Goal: Transaction & Acquisition: Purchase product/service

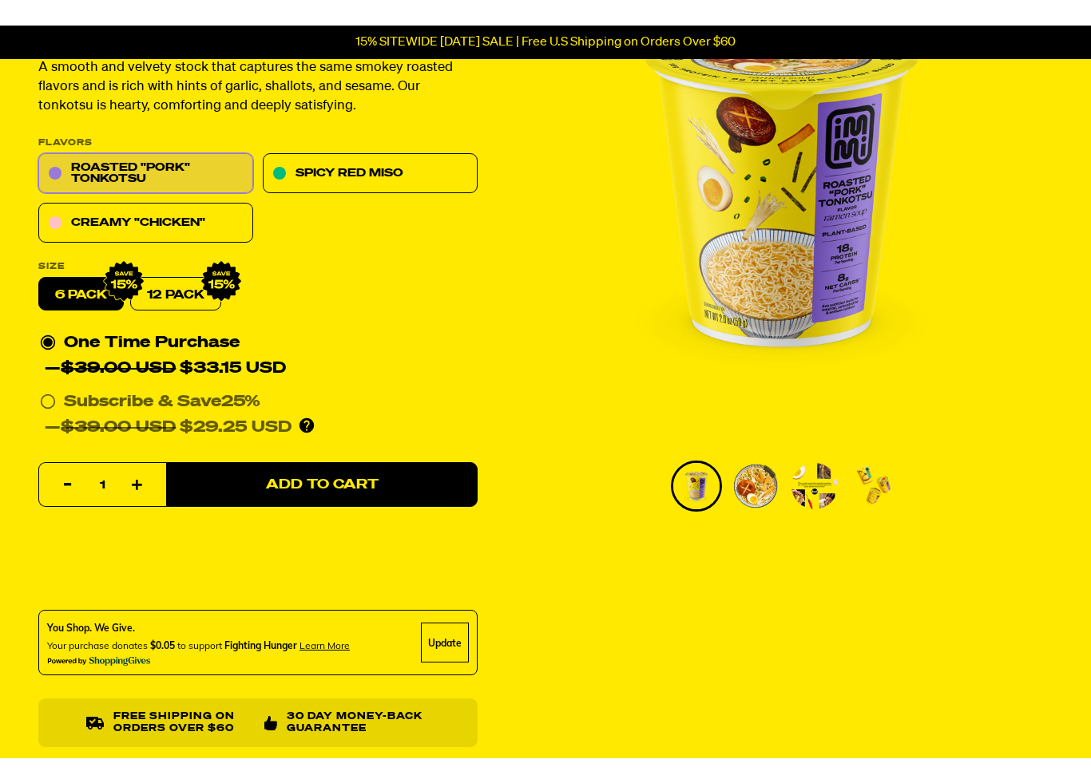
scroll to position [203, 0]
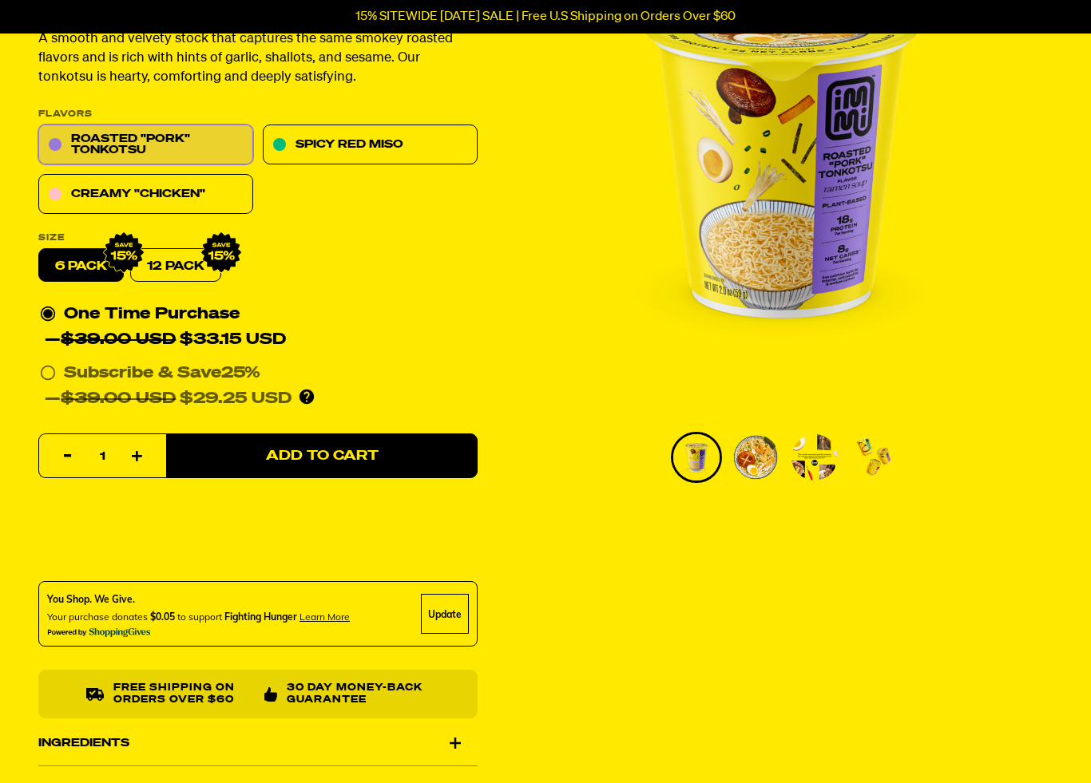
click at [208, 262] on img at bounding box center [221, 253] width 42 height 42
click at [188, 272] on link "12 Pack" at bounding box center [175, 266] width 91 height 34
radio input "false"
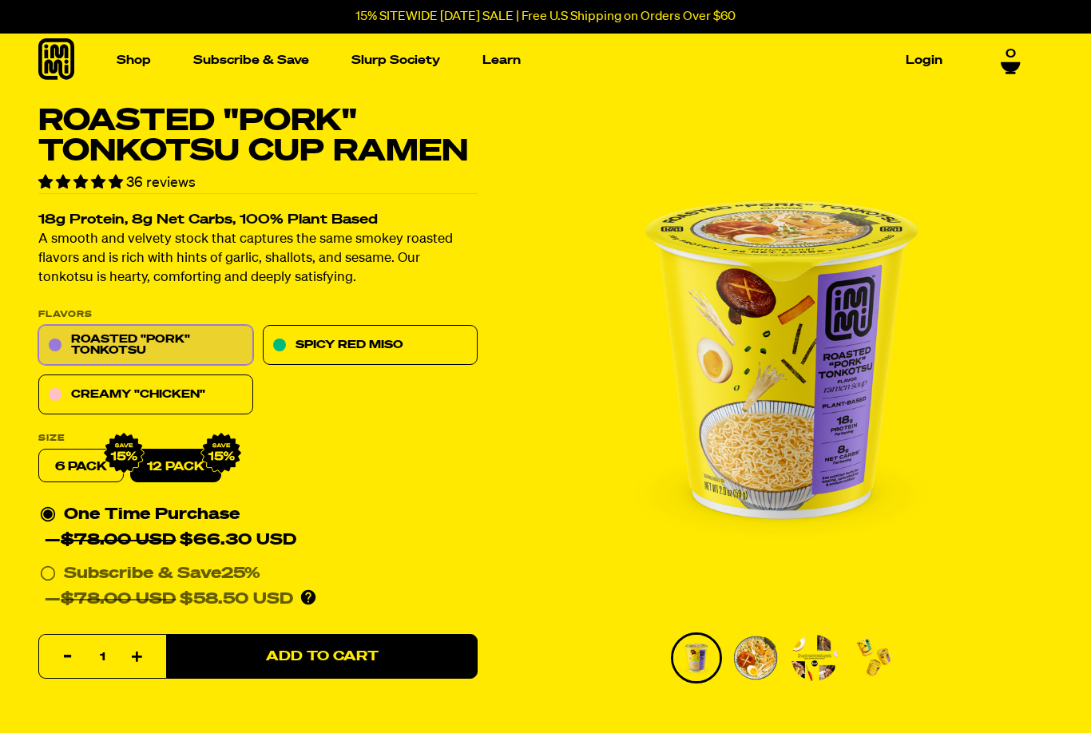
scroll to position [0, 0]
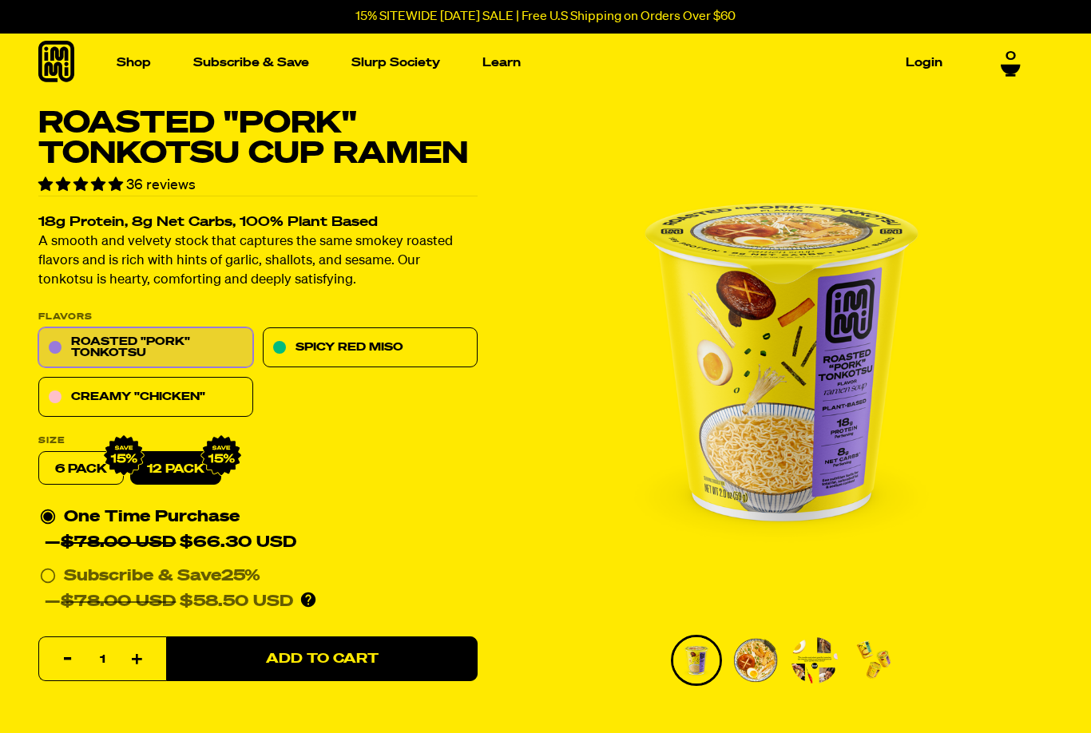
click at [759, 664] on img "Go to slide 2" at bounding box center [755, 660] width 46 height 46
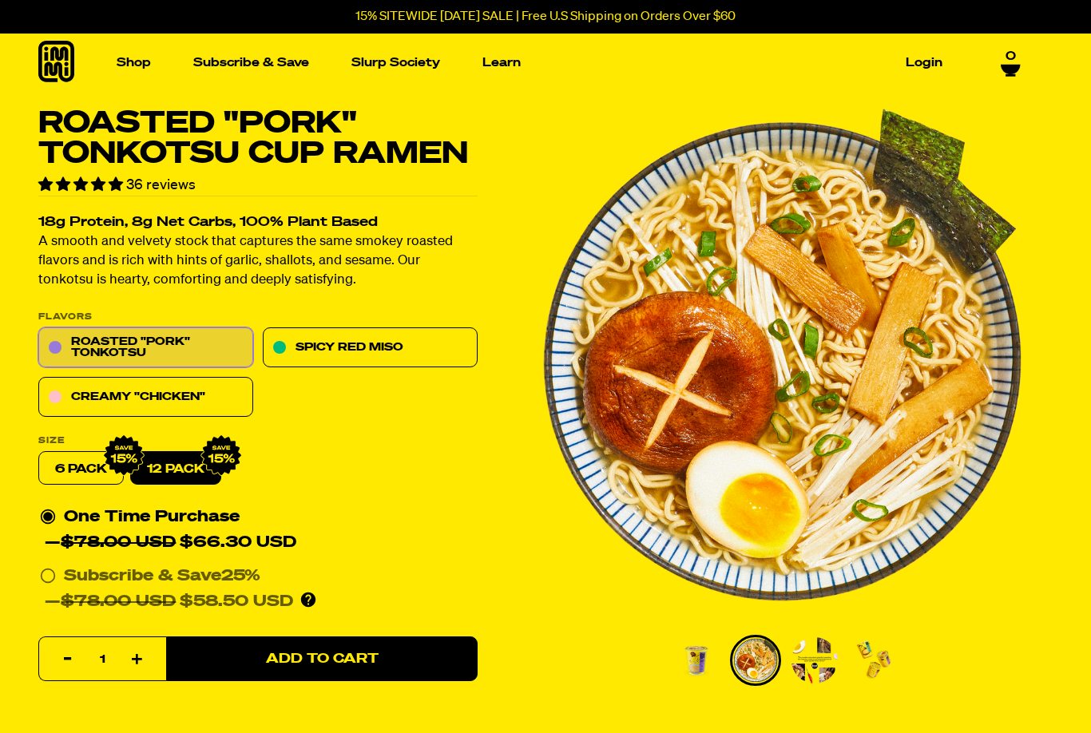
click at [803, 662] on img "Go to slide 3" at bounding box center [814, 660] width 46 height 46
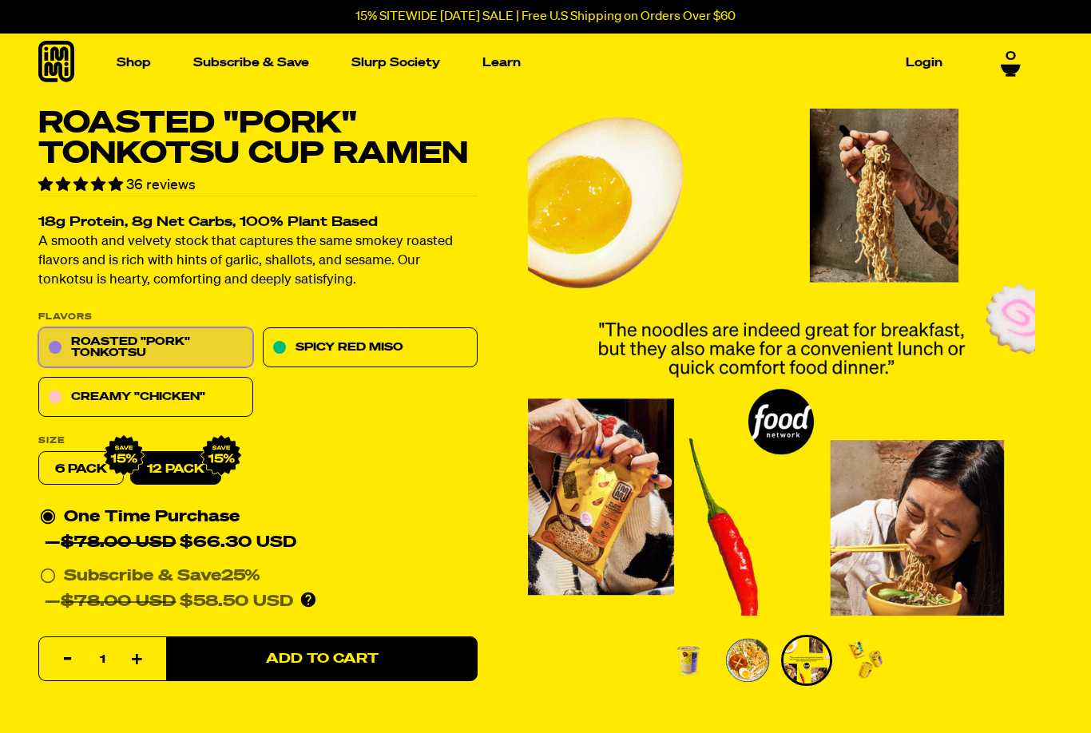
click at [861, 669] on img "Go to slide 4" at bounding box center [865, 660] width 46 height 46
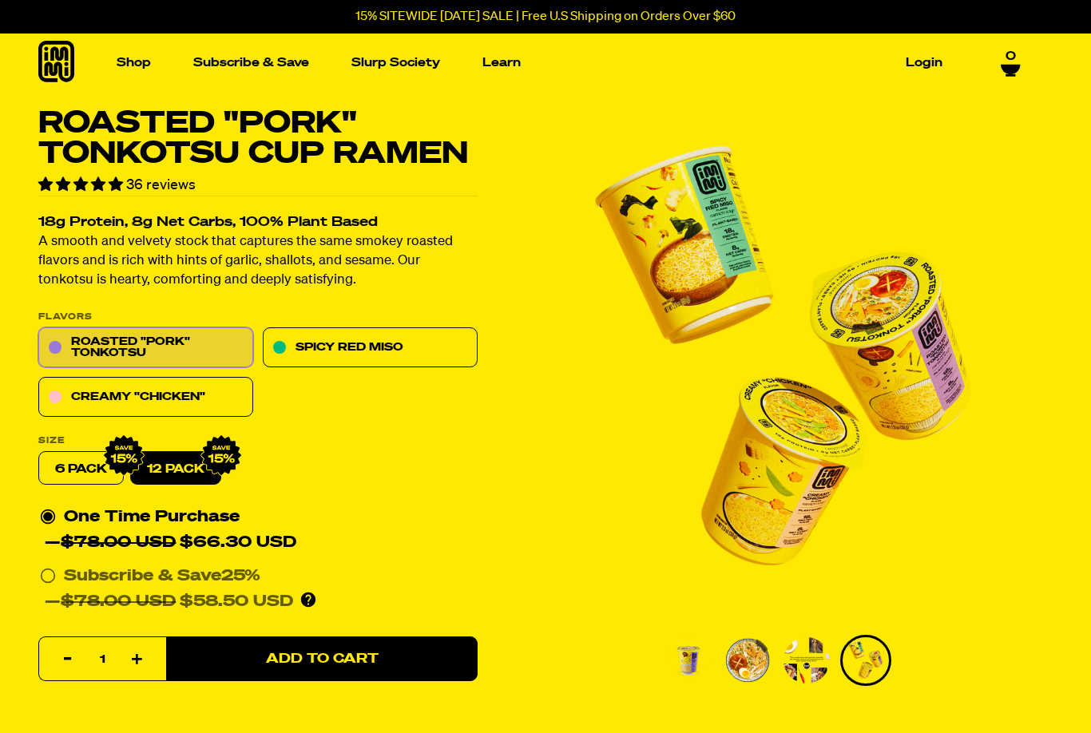
click at [333, 355] on link "Spicy Red Miso" at bounding box center [370, 348] width 215 height 40
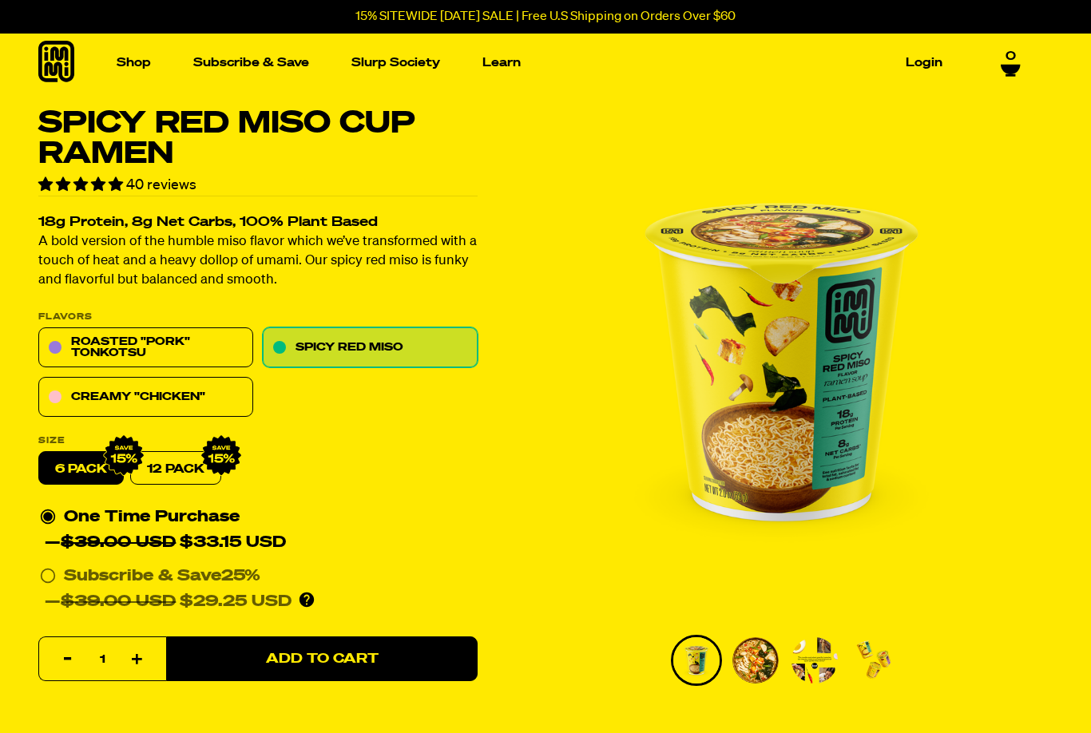
click at [193, 398] on link "Creamy "Chicken"" at bounding box center [145, 398] width 215 height 40
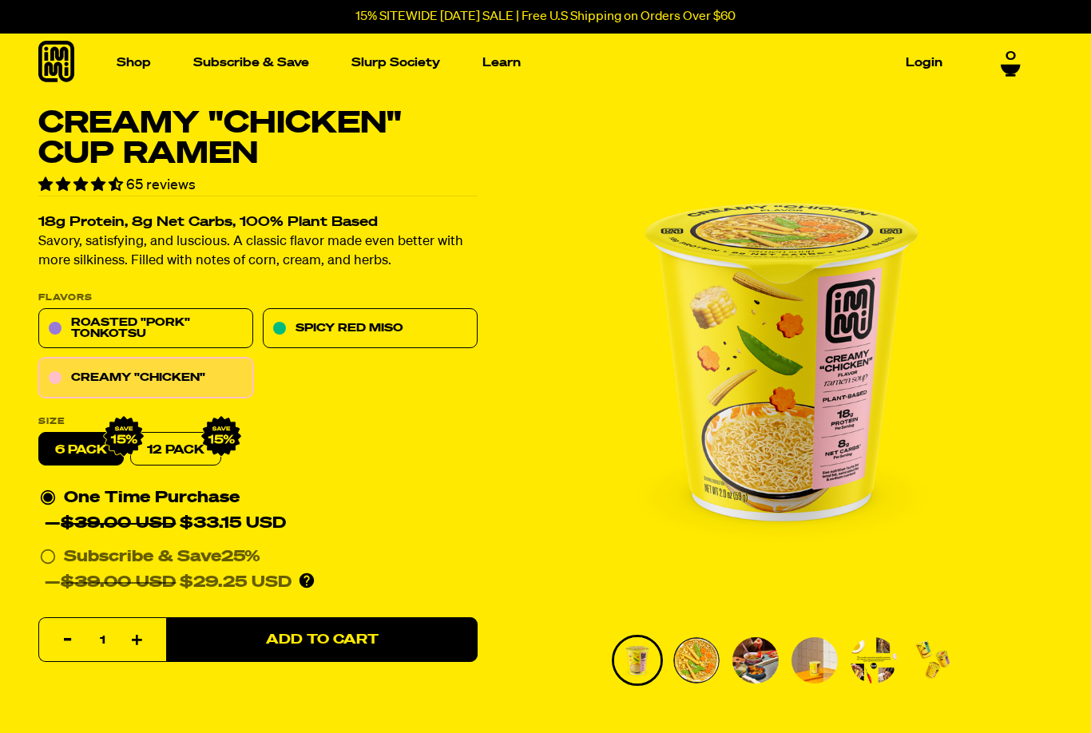
click at [180, 452] on link "12 Pack" at bounding box center [175, 450] width 91 height 34
radio input "false"
click at [42, 563] on div "Subscribe & Save 25% — $78.00 USD $58.50 USD You'll receive your selected flavo…" at bounding box center [258, 570] width 436 height 51
click at [42, 545] on input "Subscribe & Save 25% — $78.00 USD $58.50 USD You'll receive your selected flavo…" at bounding box center [45, 545] width 10 height 0
radio input "true"
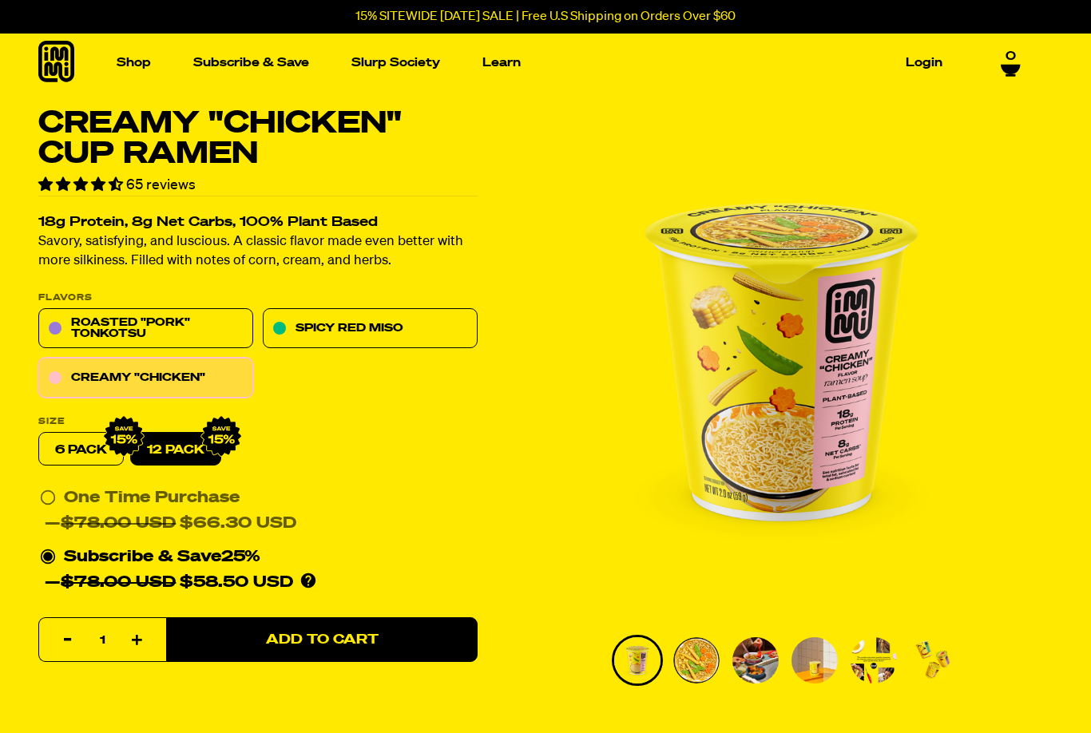
click at [350, 642] on span "Add to Cart" at bounding box center [322, 640] width 113 height 14
select select "Every 30 Days"
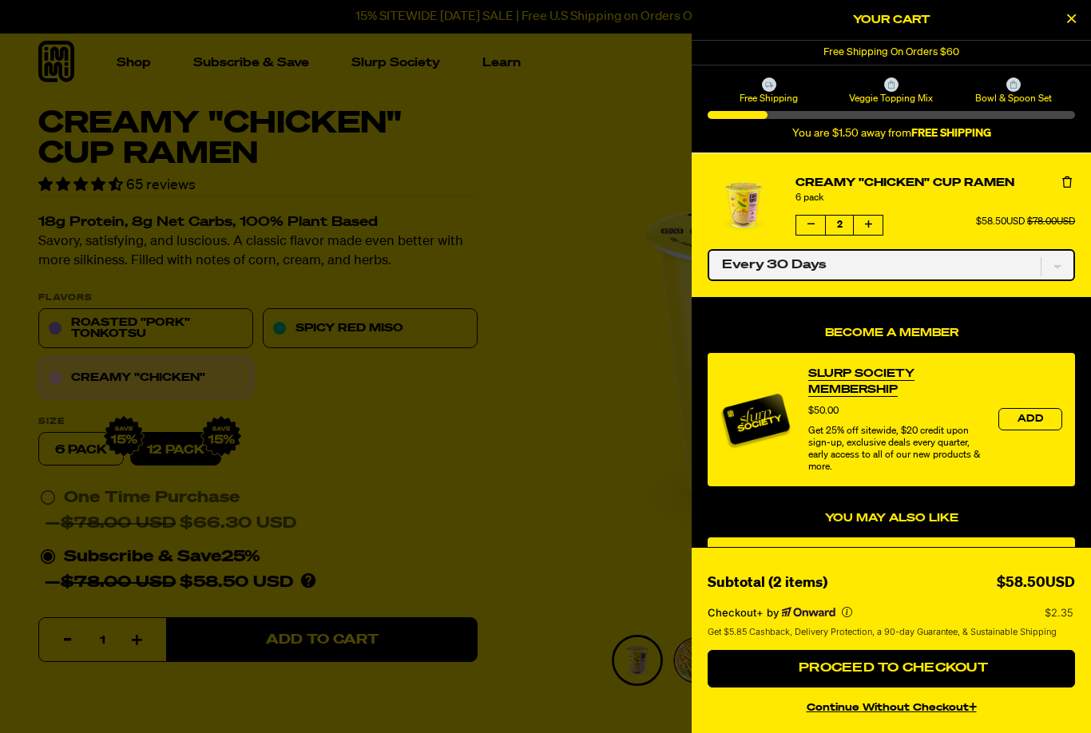
click at [1064, 264] on select "One-time only Every 30 Days" at bounding box center [891, 265] width 367 height 32
click at [1068, 261] on select "One-time only Every 30 Days" at bounding box center [891, 265] width 367 height 32
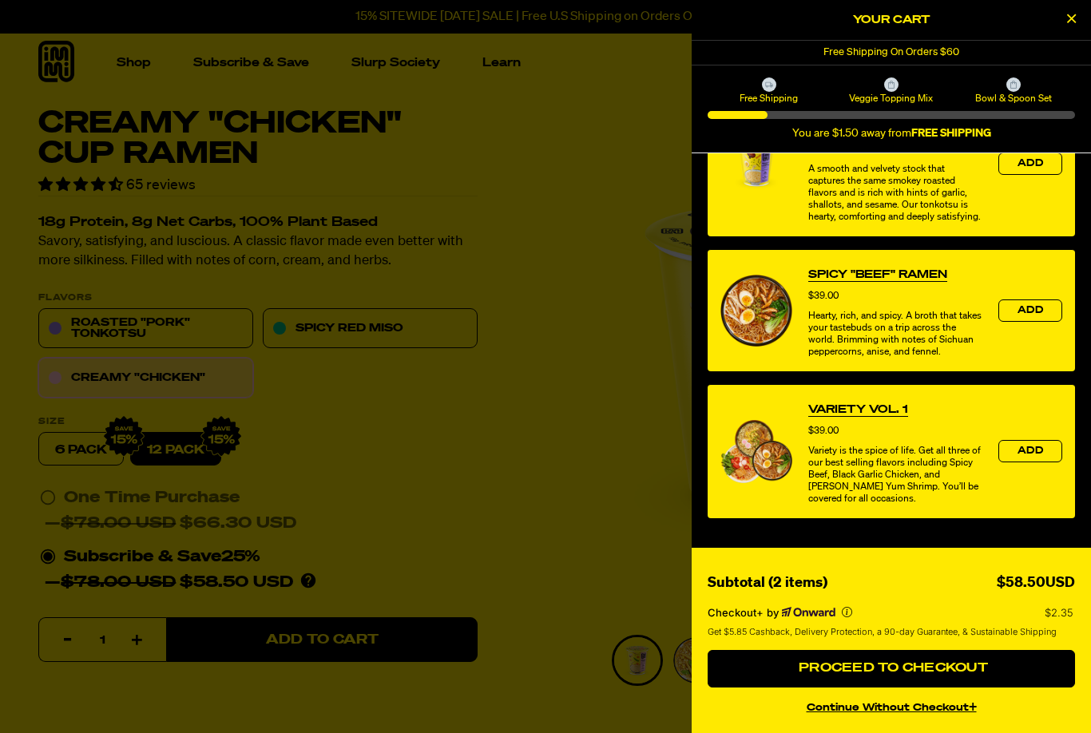
scroll to position [614, 0]
click at [928, 670] on span "Proceed to Checkout" at bounding box center [891, 668] width 193 height 13
